Goal: Task Accomplishment & Management: Complete application form

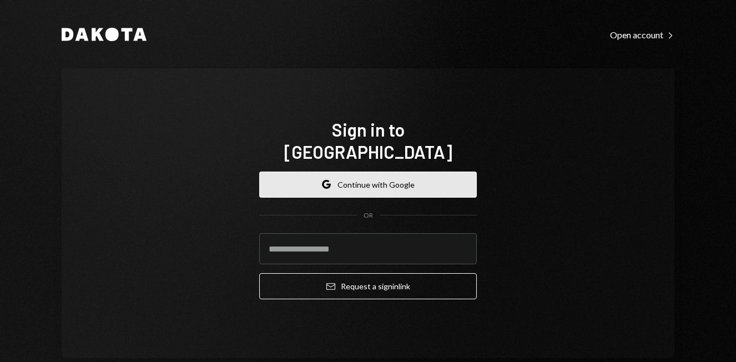
click at [366, 177] on button "Google Continue with Google" at bounding box center [368, 185] width 218 height 26
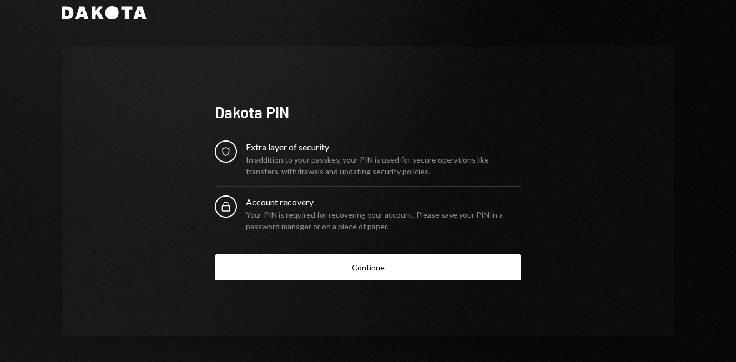
scroll to position [20, 0]
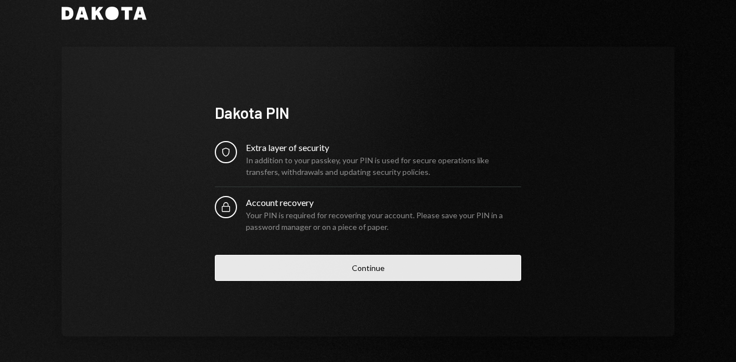
click at [357, 270] on button "Continue" at bounding box center [368, 268] width 306 height 26
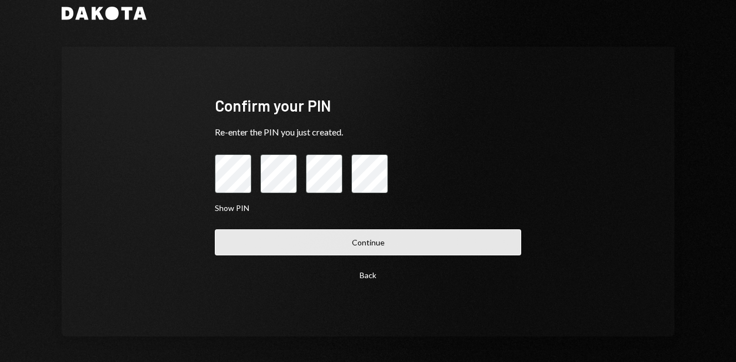
click at [315, 241] on button "Continue" at bounding box center [368, 242] width 306 height 26
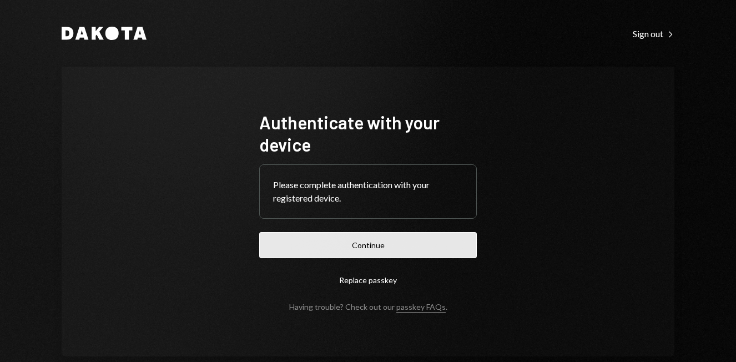
click at [350, 248] on button "Continue" at bounding box center [368, 245] width 218 height 26
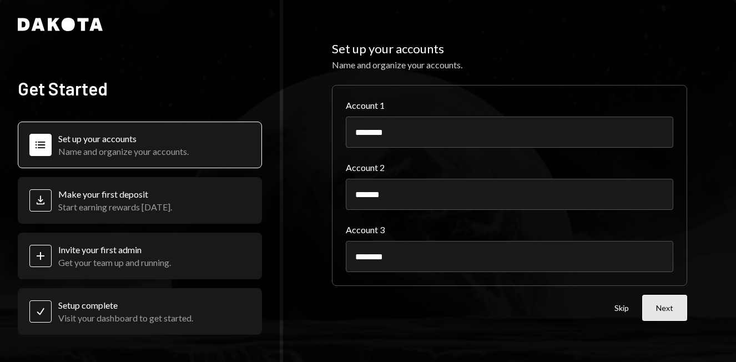
click at [668, 309] on button "Next" at bounding box center [664, 308] width 45 height 26
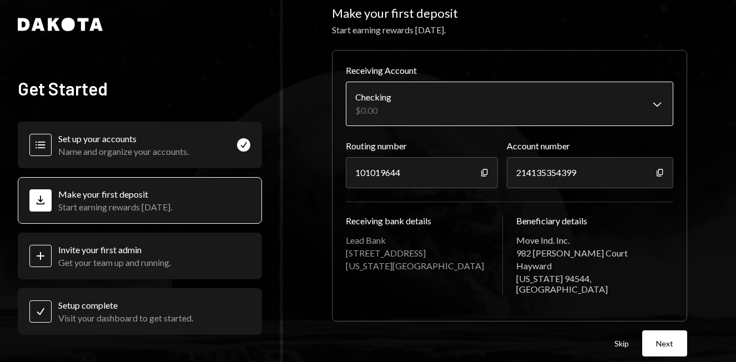
click at [638, 105] on body "**********" at bounding box center [368, 181] width 736 height 362
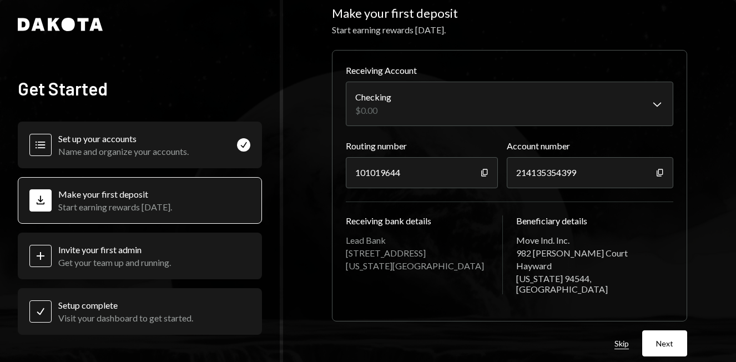
click at [619, 342] on button "Skip" at bounding box center [621, 344] width 14 height 11
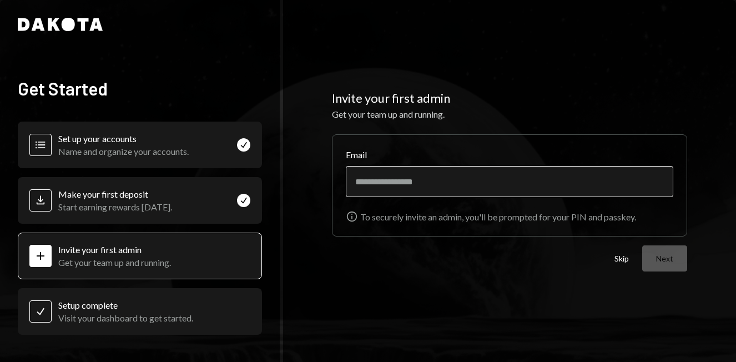
click at [411, 187] on input "Email" at bounding box center [510, 181] width 328 height 31
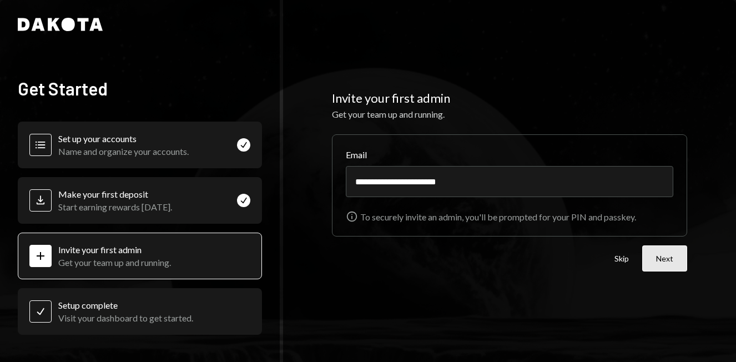
type input "**********"
click at [655, 258] on button "Next" at bounding box center [664, 258] width 45 height 26
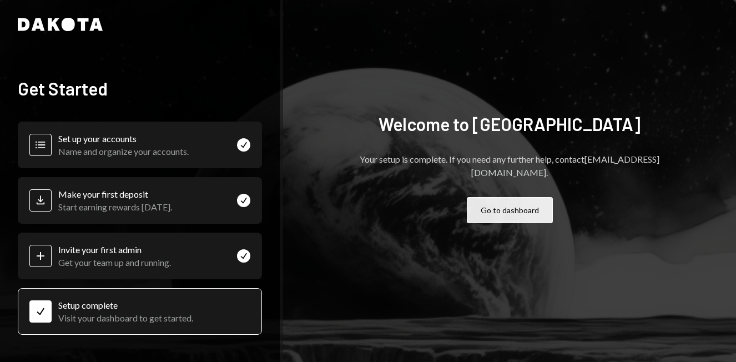
click at [520, 201] on button "Go to dashboard" at bounding box center [510, 210] width 86 height 26
